Goal: Transaction & Acquisition: Download file/media

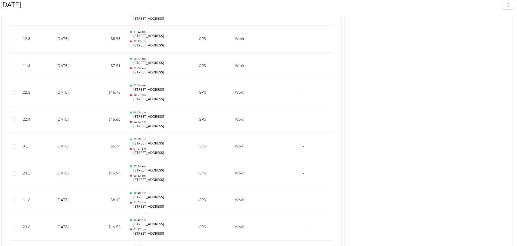
scroll to position [1244, 0]
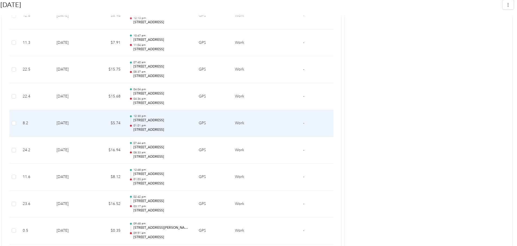
click at [204, 124] on td "GPS" at bounding box center [212, 123] width 36 height 27
click at [241, 123] on td "Work" at bounding box center [251, 123] width 42 height 27
click at [133, 118] on p "[STREET_ADDRESS]" at bounding box center [161, 120] width 57 height 5
click at [302, 124] on td "-" at bounding box center [303, 123] width 21 height 27
click at [305, 123] on td "-" at bounding box center [303, 123] width 21 height 27
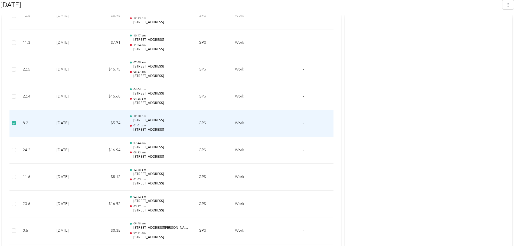
click at [292, 130] on td at bounding box center [282, 123] width 21 height 27
click at [176, 126] on p "01:01 pm" at bounding box center [161, 126] width 57 height 4
click at [138, 123] on p "[STREET_ADDRESS]" at bounding box center [161, 120] width 57 height 5
click at [142, 130] on p "[STREET_ADDRESS]" at bounding box center [161, 130] width 57 height 5
click at [113, 120] on td "$5.74" at bounding box center [107, 123] width 33 height 27
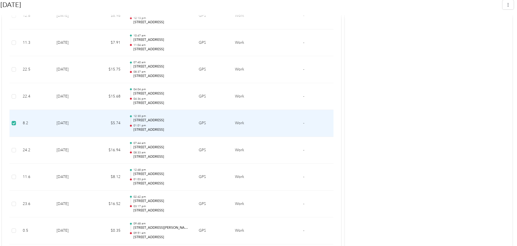
click at [55, 119] on td "[DATE]" at bounding box center [71, 123] width 39 height 27
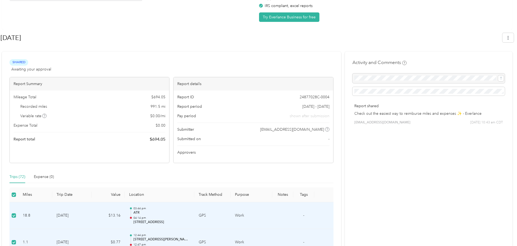
scroll to position [0, 0]
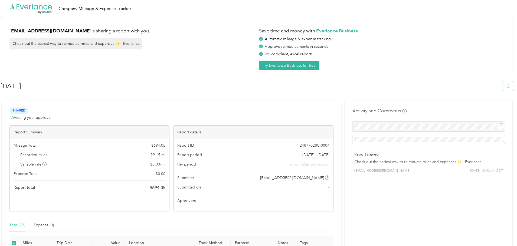
click at [513, 86] on button "button" at bounding box center [507, 85] width 11 height 9
click at [485, 109] on div "Download" at bounding box center [495, 112] width 30 height 6
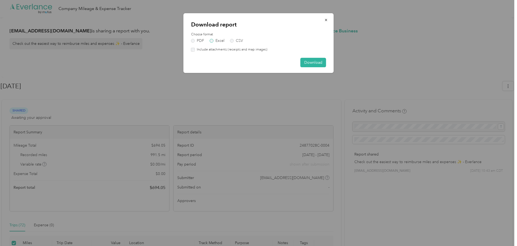
click at [210, 41] on label "Excel" at bounding box center [217, 41] width 15 height 4
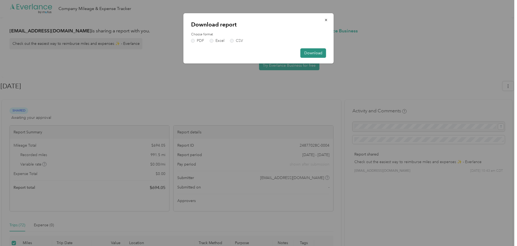
click at [307, 53] on button "Download" at bounding box center [313, 52] width 26 height 9
